Goal: Check status: Check status

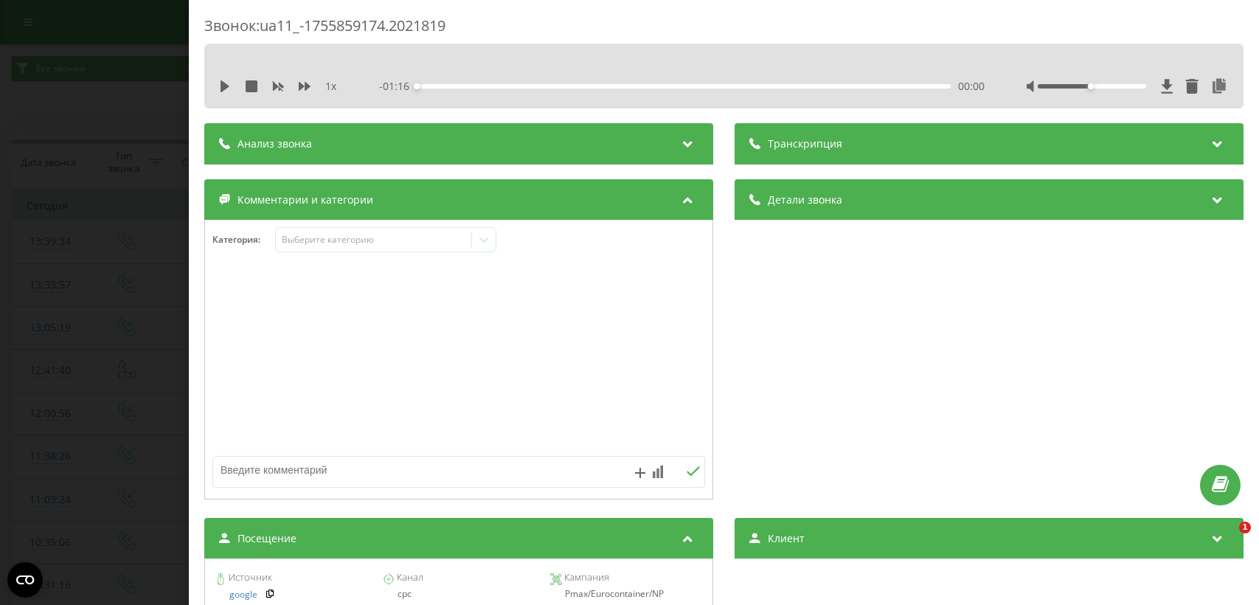
click at [130, 304] on div "Звонок : ua11_-1755859174.2021819 1 x - 01:16 00:00 00:00 Транскрипция Для анал…" at bounding box center [629, 302] width 1259 height 605
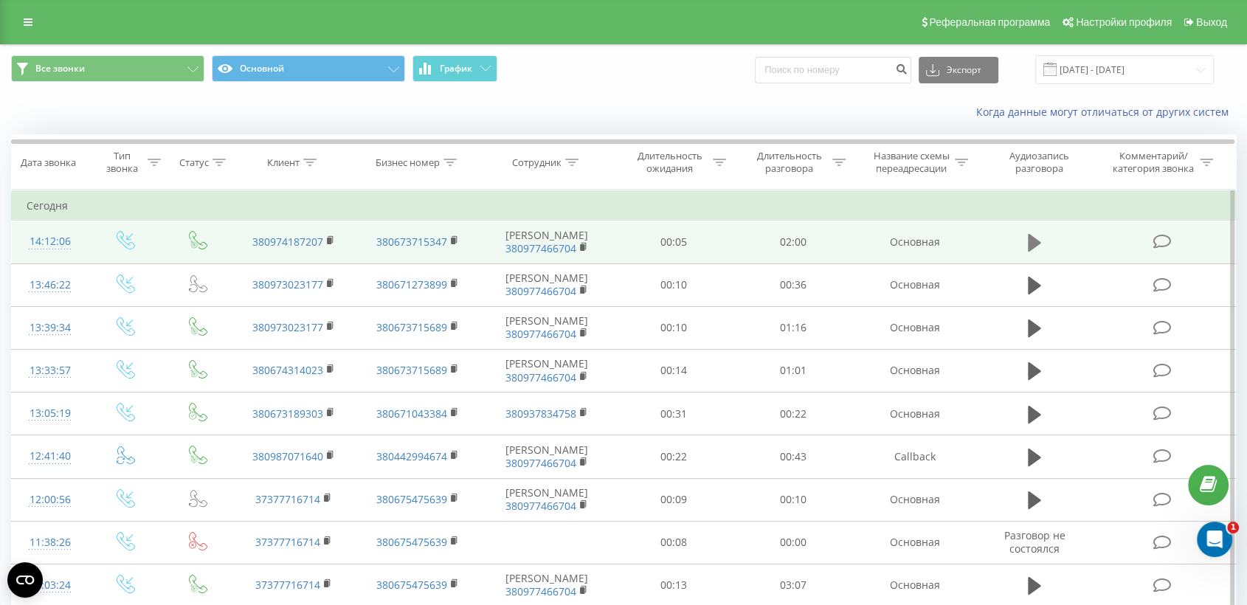
click at [1040, 248] on icon at bounding box center [1034, 242] width 13 height 21
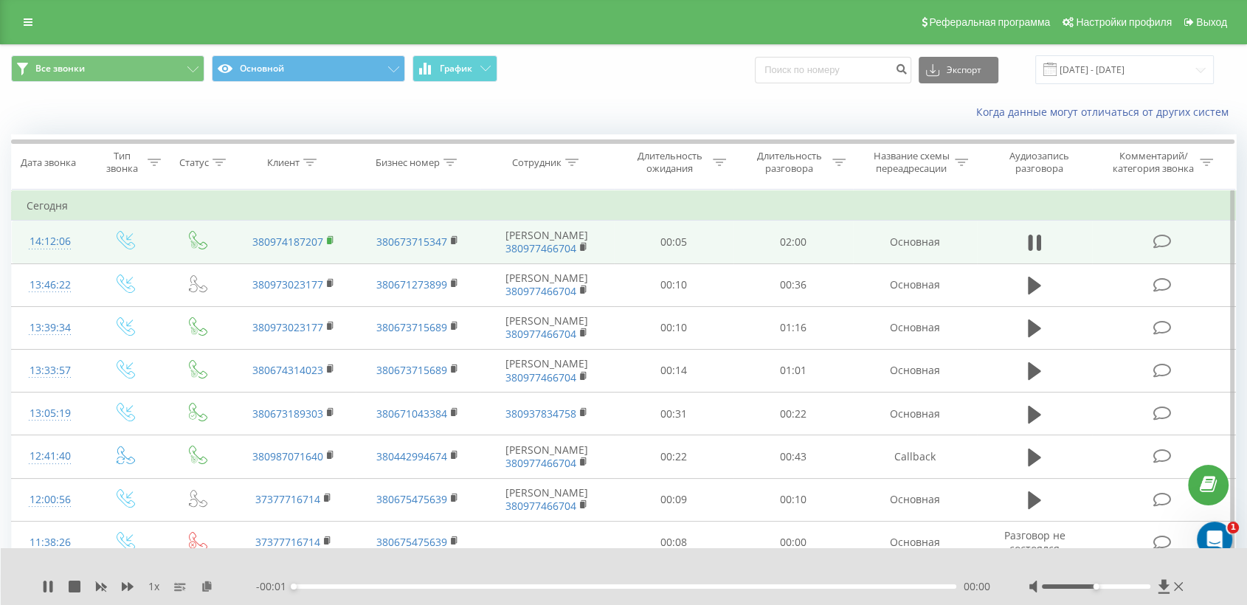
click at [329, 241] on rect at bounding box center [329, 241] width 4 height 7
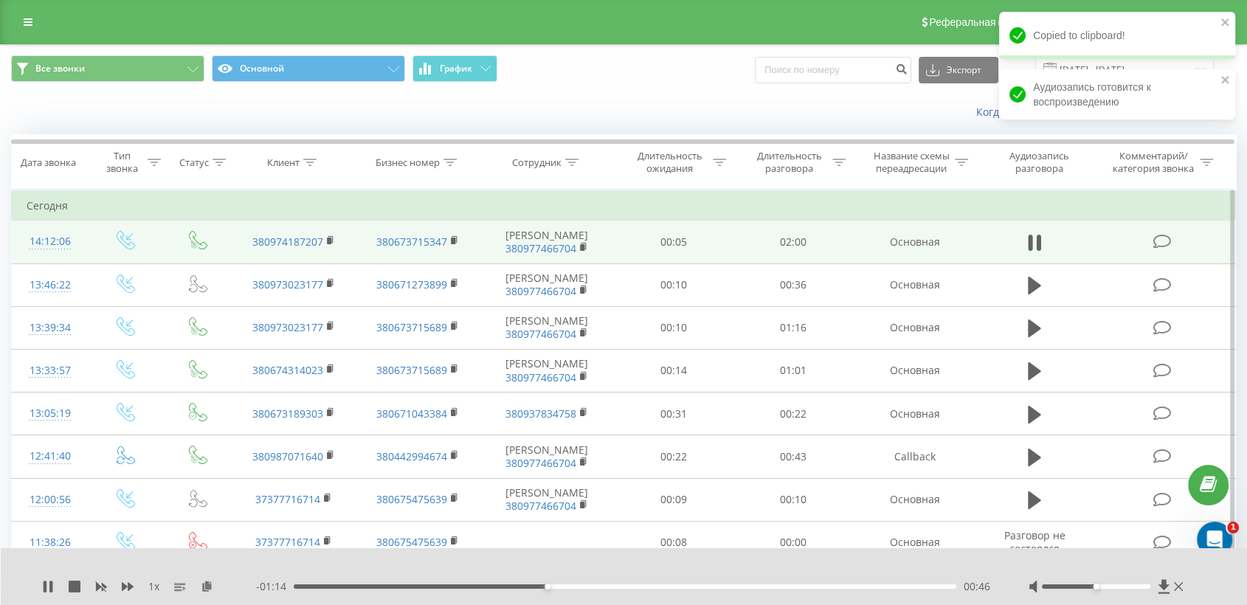
click at [1110, 245] on td at bounding box center [1163, 242] width 143 height 43
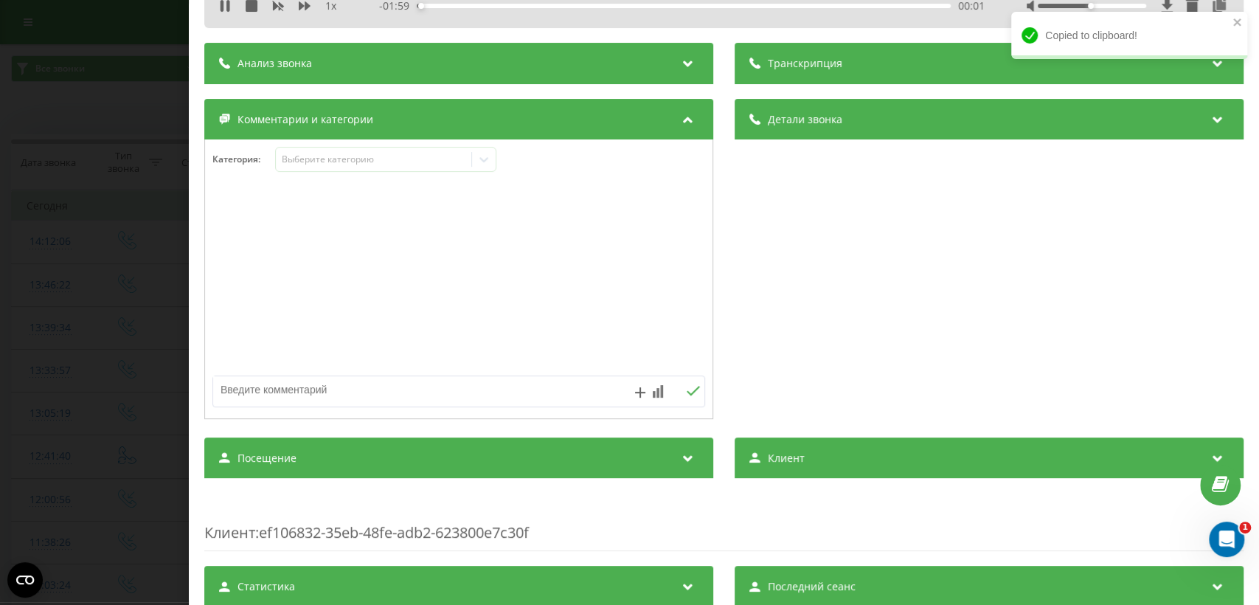
scroll to position [173, 0]
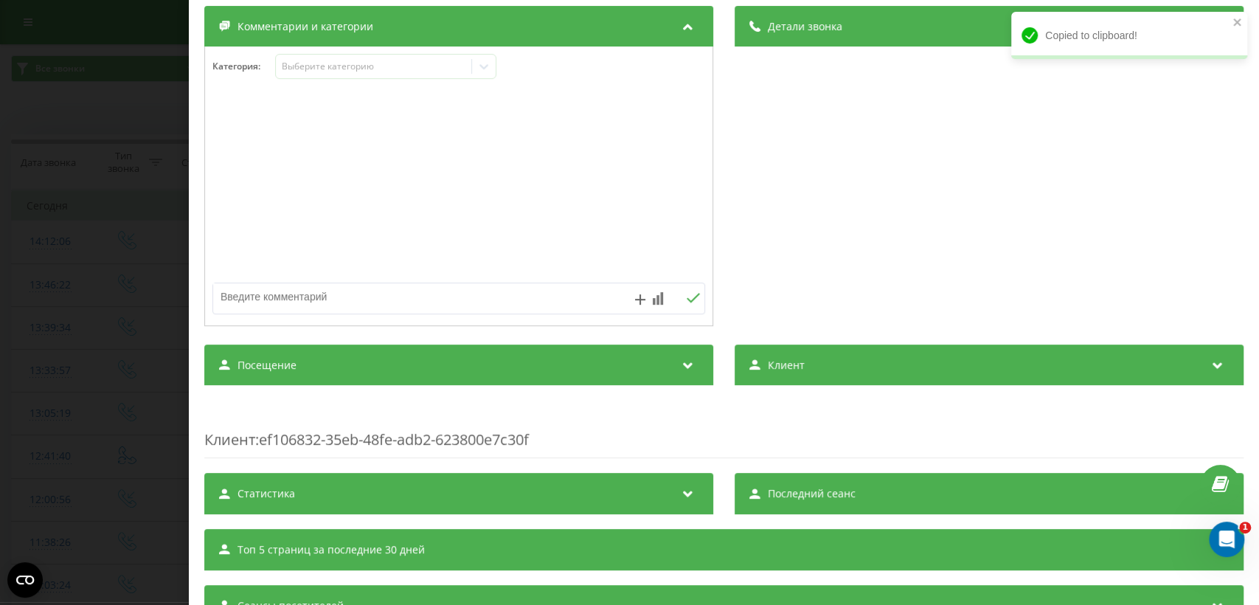
click at [587, 367] on div "Посещение" at bounding box center [458, 365] width 509 height 41
